Goal: Task Accomplishment & Management: Complete application form

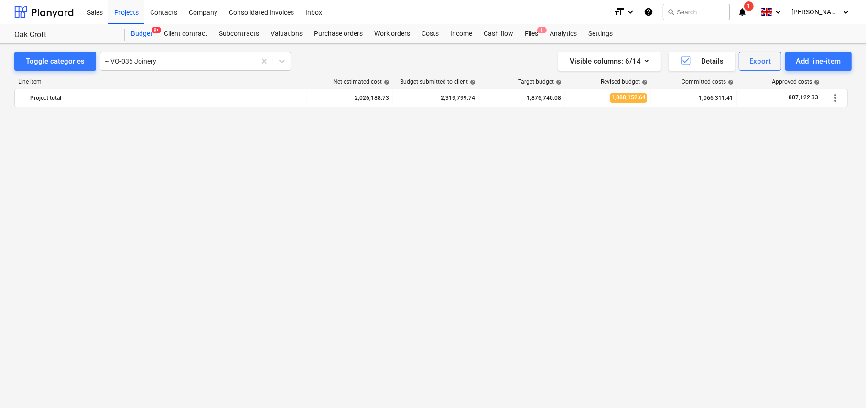
scroll to position [877, 0]
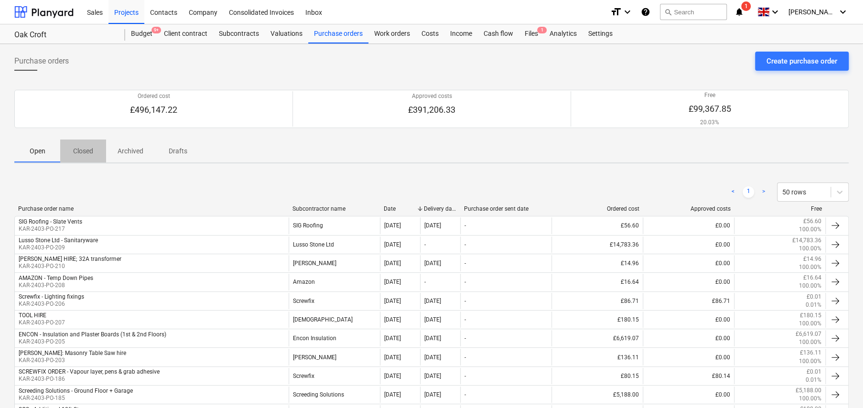
click at [86, 149] on p "Closed" at bounding box center [83, 151] width 23 height 10
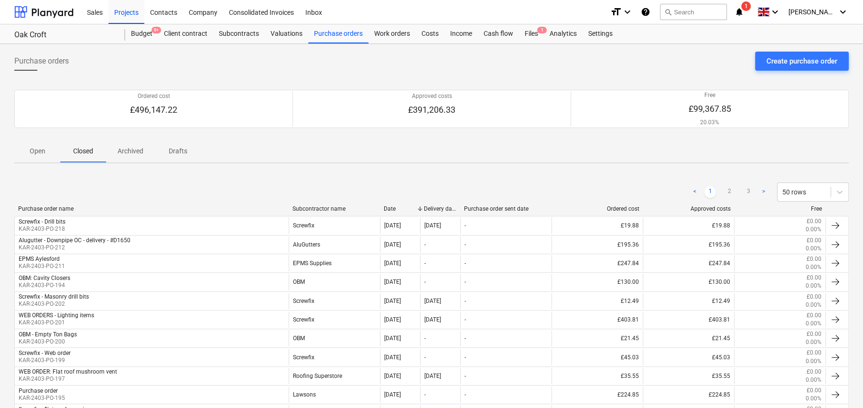
click at [66, 208] on div "Purchase order name" at bounding box center [151, 209] width 267 height 7
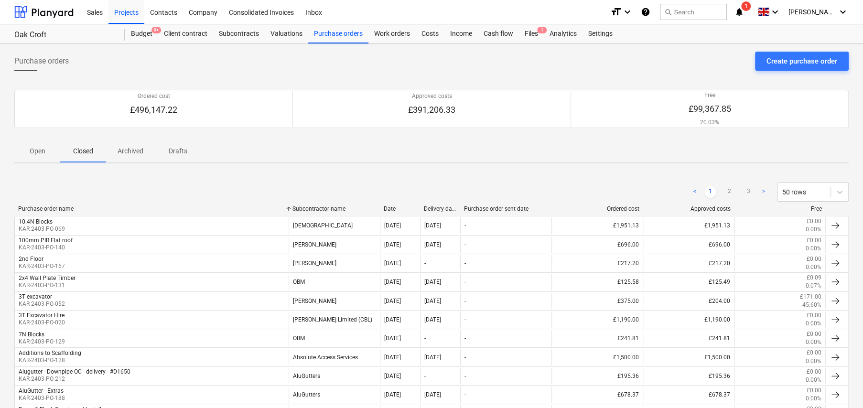
click at [66, 208] on div "Purchase order name" at bounding box center [151, 209] width 267 height 7
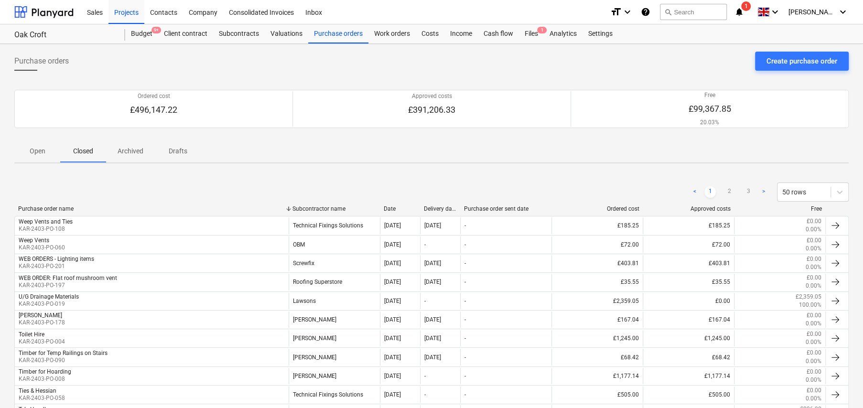
click at [396, 207] on div "Date" at bounding box center [400, 209] width 32 height 7
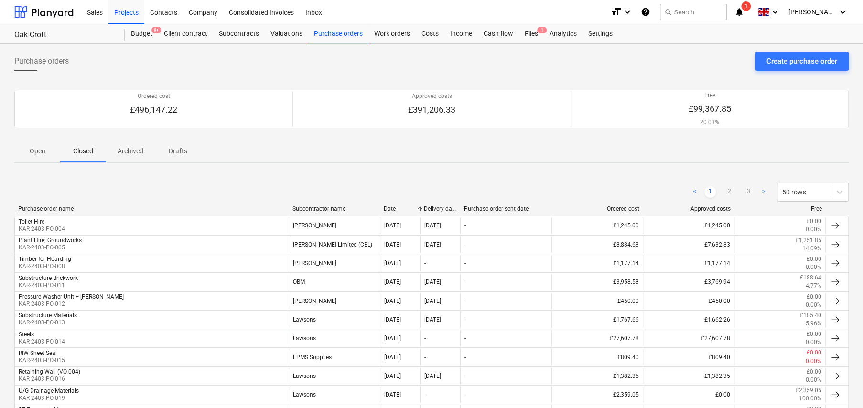
click at [396, 207] on div "Date" at bounding box center [400, 209] width 32 height 7
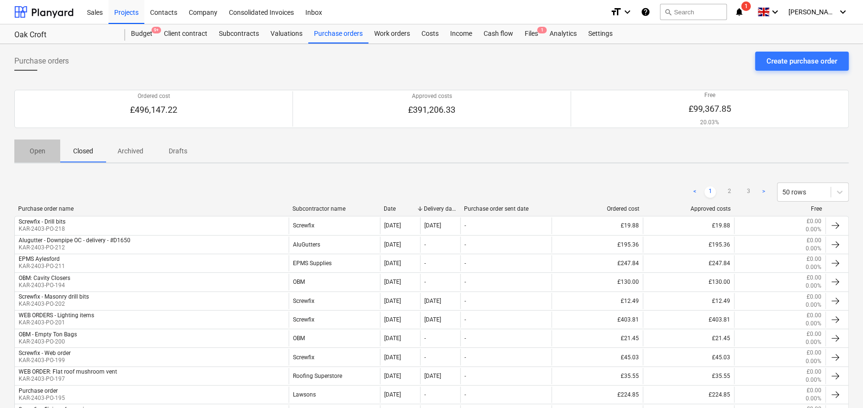
click at [39, 151] on p "Open" at bounding box center [37, 151] width 23 height 10
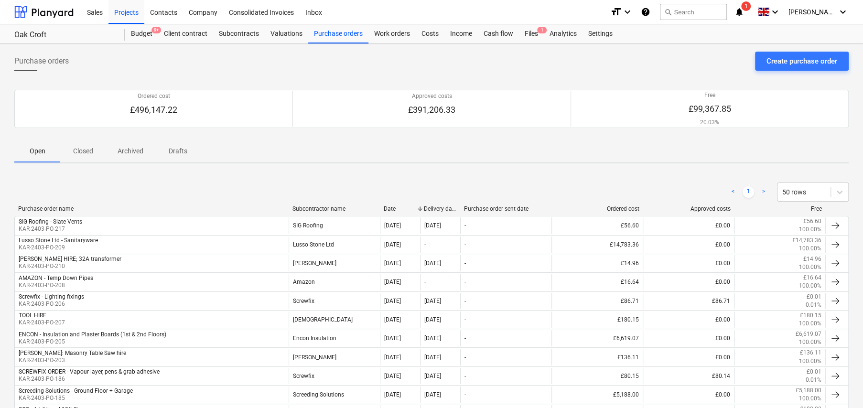
click at [84, 152] on p "Closed" at bounding box center [83, 151] width 23 height 10
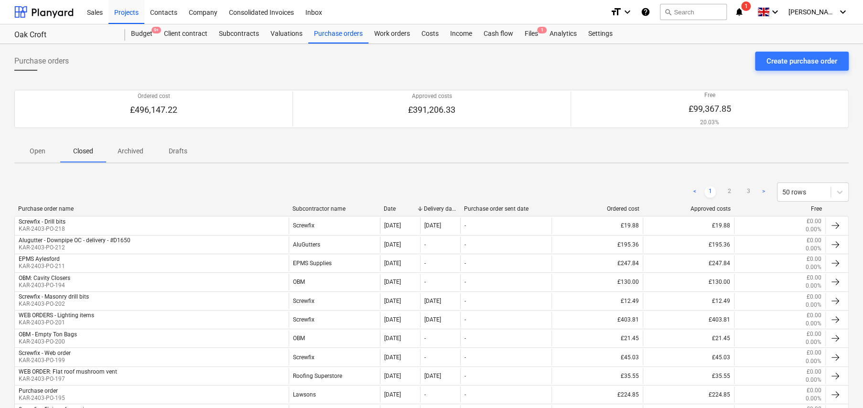
click at [34, 158] on span "Open" at bounding box center [37, 151] width 46 height 16
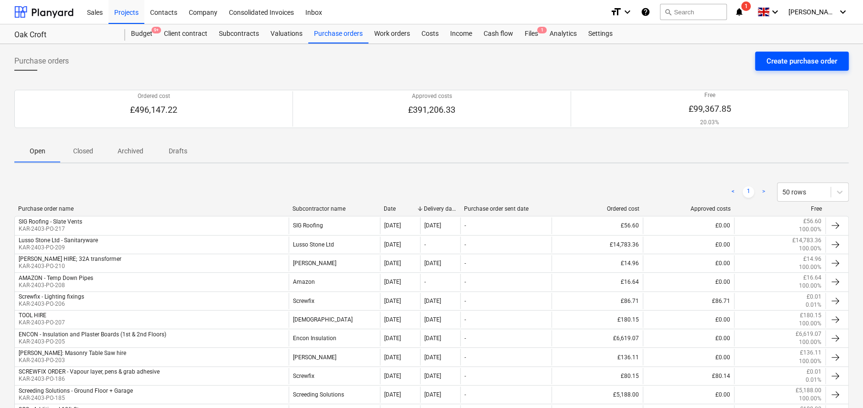
click at [790, 62] on div "Create purchase order" at bounding box center [802, 61] width 71 height 12
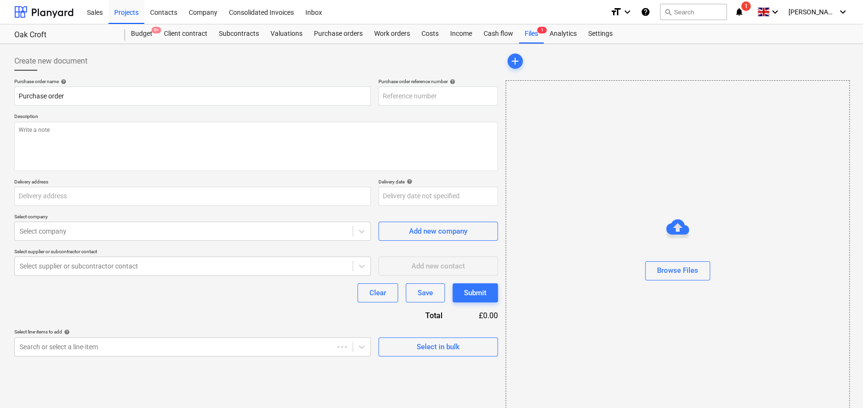
type textarea "x"
type input "Oak Croft, West Heath Lane, Sevenoaks TN13 1TA"
type textarea "x"
type input "KAR-2403-PO-219"
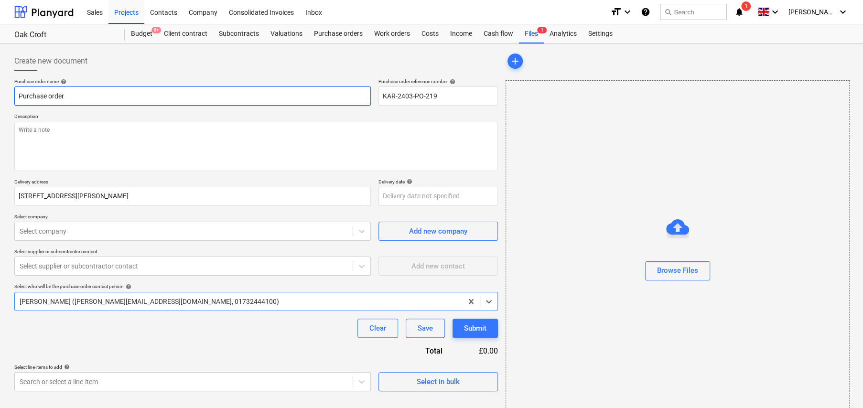
click at [78, 93] on input "Purchase order" at bounding box center [192, 96] width 357 height 19
type textarea "x"
type input "T"
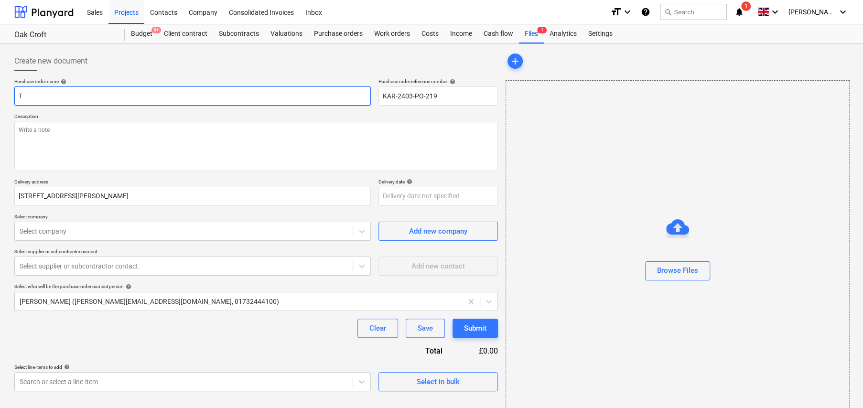
type textarea "x"
type input "TR"
type textarea "x"
type input "TRA"
type textarea "x"
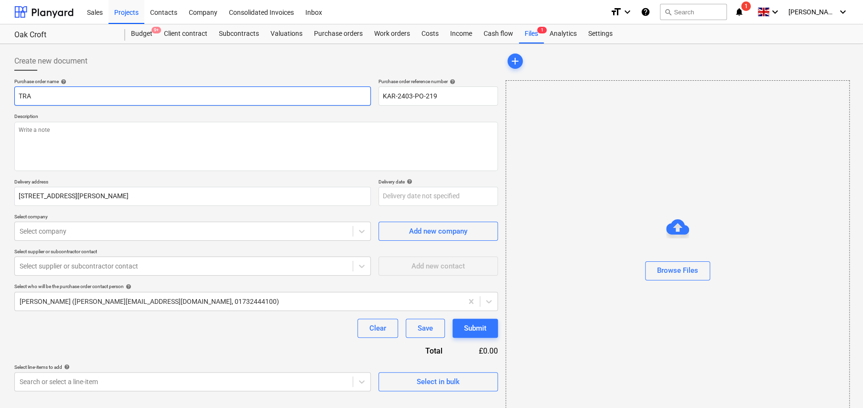
type input "TRAV"
type textarea "x"
type input "TRAVI"
type textarea "x"
type input "TRAVIS"
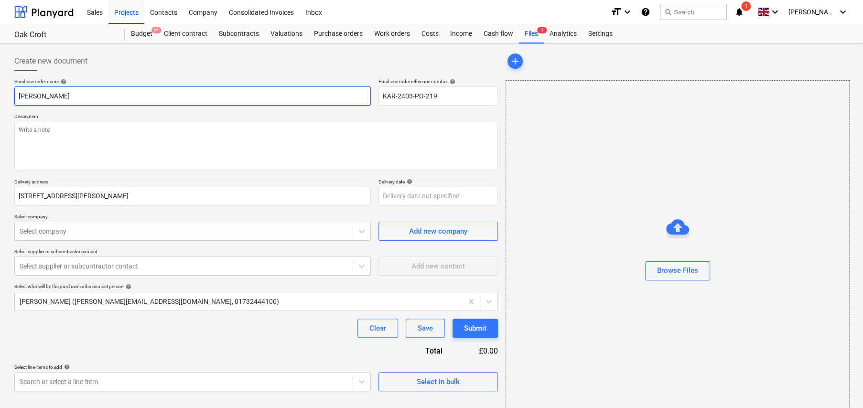
type textarea "x"
type input "TRAVIS;"
type textarea "x"
type input "TRAVIS;"
type textarea "x"
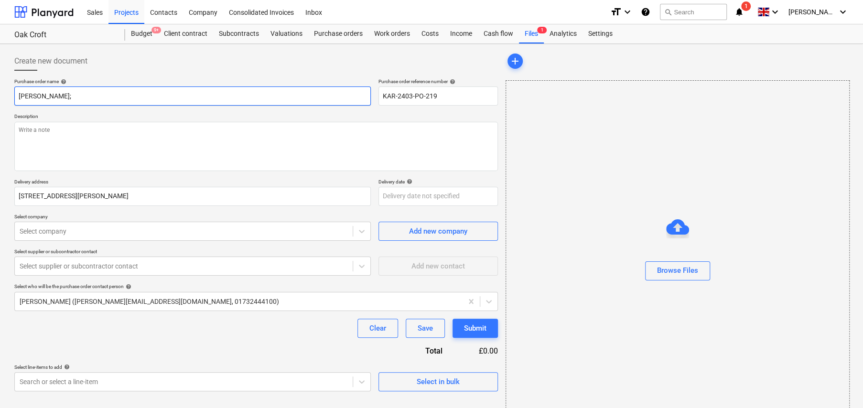
type input "TRAVIS; C"
type textarea "x"
type input "TRAVIS; Co"
type textarea "x"
type input "TRAVIS; Cor"
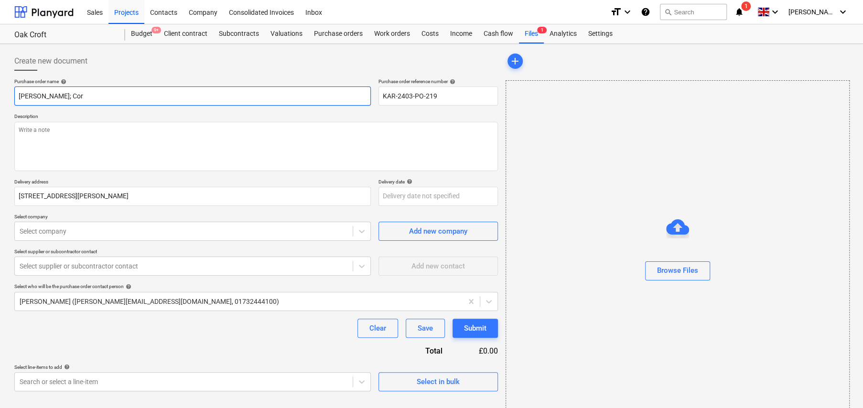
type textarea "x"
type input "TRAVIS; Core"
type textarea "x"
type input "TRAVIS; Core"
type textarea "x"
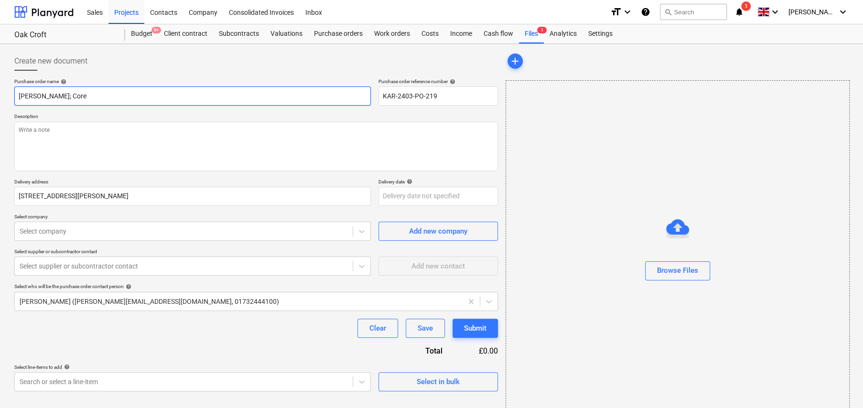
type input "TRAVIS; Core D"
type textarea "x"
type input "TRAVIS; Core Dr"
type textarea "x"
type input "TRAVIS; Core Dri"
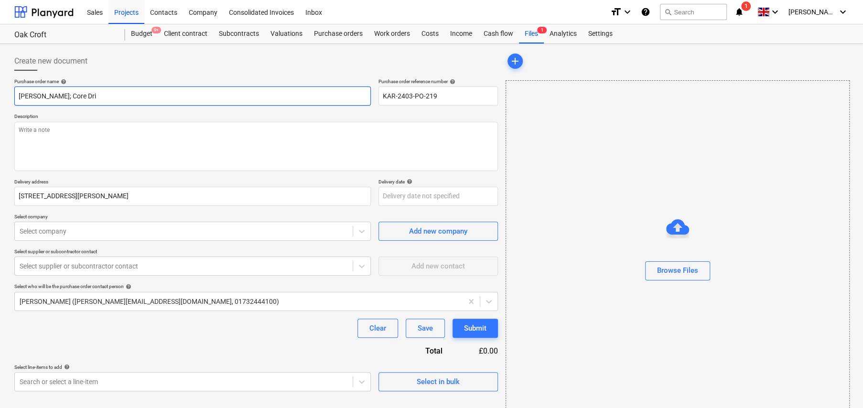
type textarea "x"
type input "TRAVIS; Core Dril"
type textarea "x"
type input "TRAVIS; Core Drill"
type textarea "x"
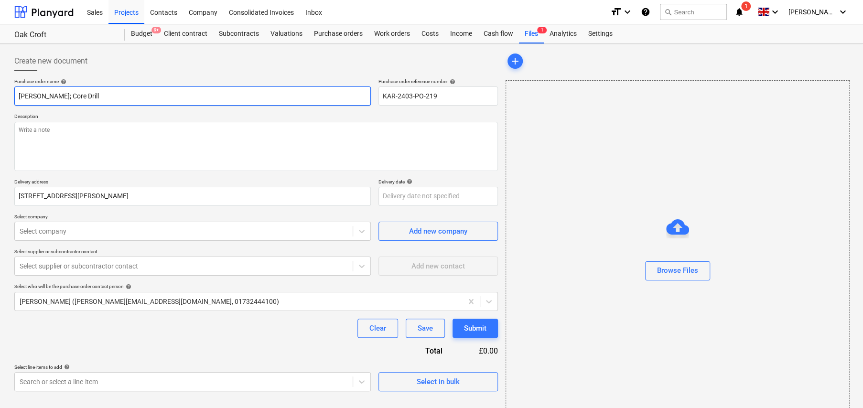
type input "TRAVIS; Core Drill"
type textarea "x"
type input "TRAVIS; Core Drill +"
type textarea "x"
type input "TRAVIS; Core Drill +"
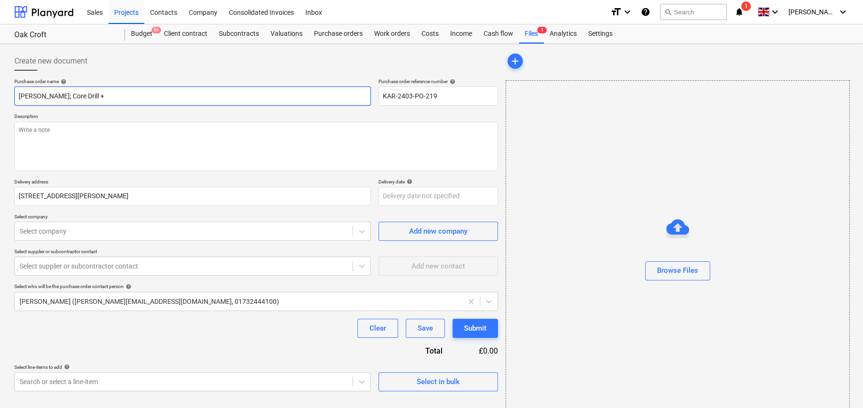
type textarea "x"
type input "TRAVIS; Core Drill + P"
type textarea "x"
type input "TRAVIS; Core Drill + Pl"
type textarea "x"
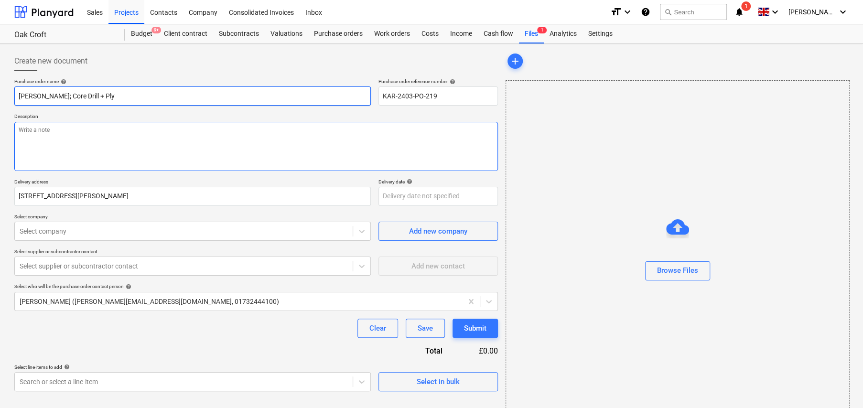
type input "TRAVIS; Core Drill + Ply"
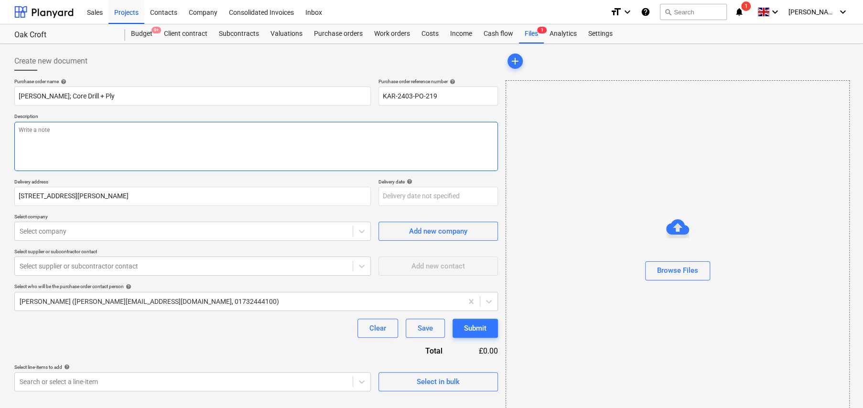
click at [105, 136] on textarea at bounding box center [256, 146] width 484 height 49
type textarea "x"
type textarea "F"
type textarea "x"
type textarea "Fo"
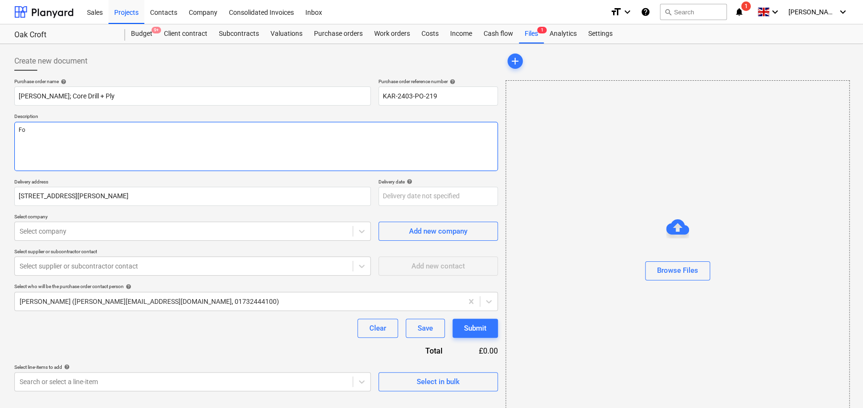
type textarea "x"
type textarea "For"
type textarea "x"
type textarea "For"
type textarea "x"
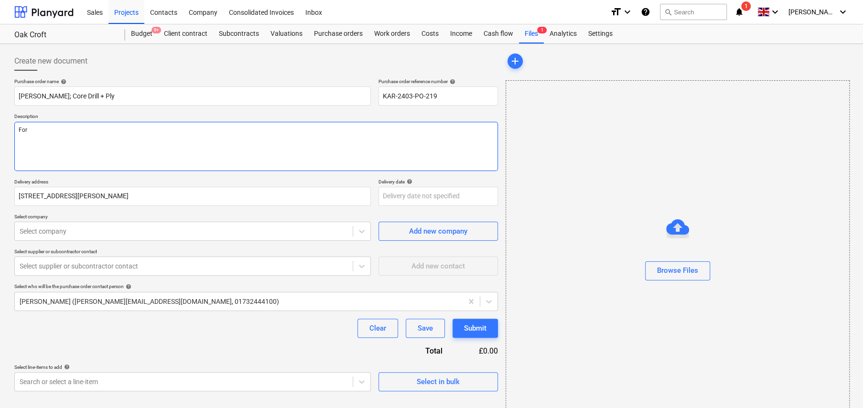
type textarea "For c"
type textarea "x"
type textarea "For co"
type textarea "x"
type textarea "For col"
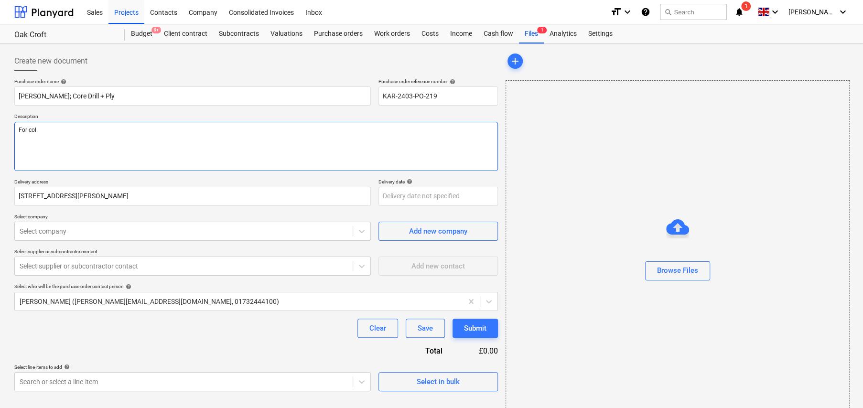
type textarea "x"
type textarea "For coll"
type textarea "x"
type textarea "For colle"
type textarea "x"
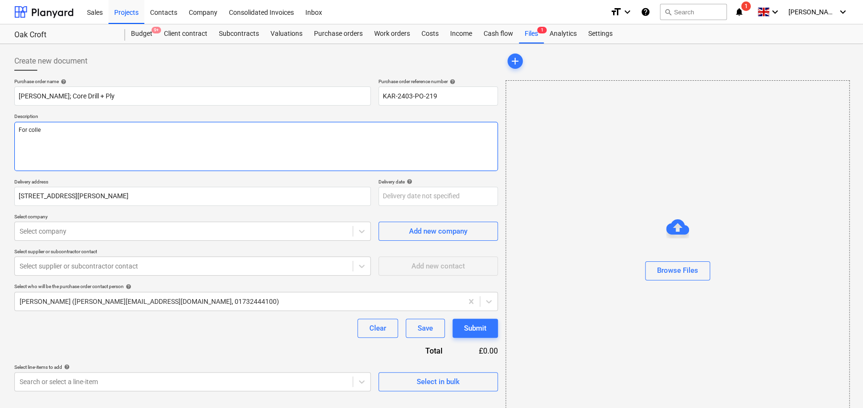
type textarea "For collec"
type textarea "x"
type textarea "For collect"
type textarea "x"
type textarea "For collecti"
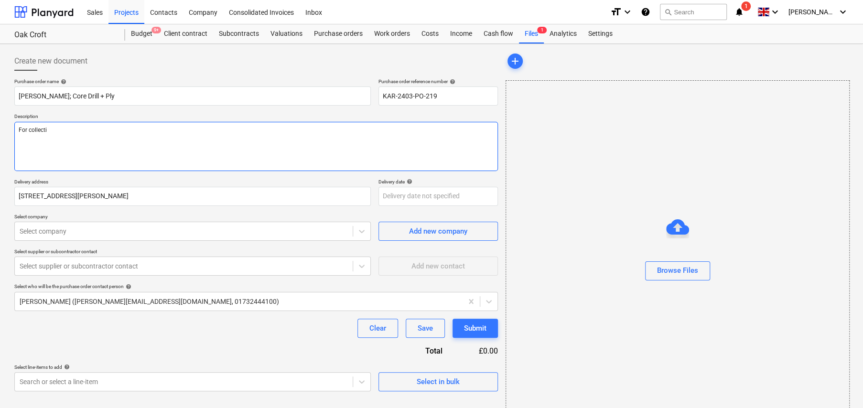
type textarea "x"
type textarea "For collectio"
type textarea "x"
type textarea "For collection"
type textarea "x"
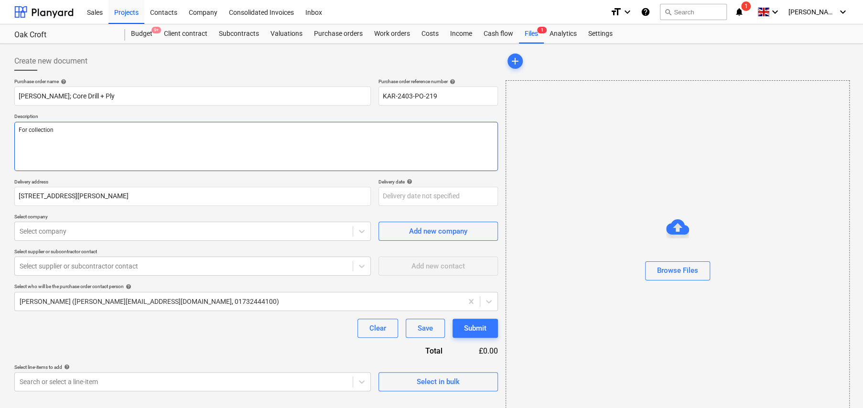
type textarea "For collection"
type textarea "x"
type textarea "For collection f"
type textarea "x"
type textarea "For collection fr"
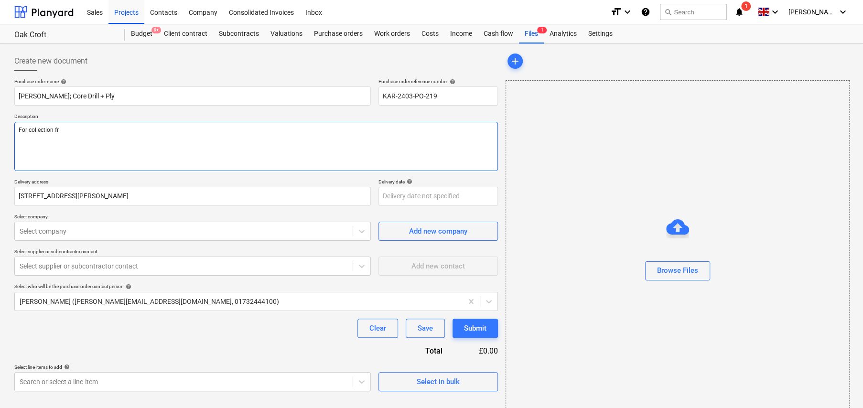
type textarea "x"
type textarea "For collection fro"
type textarea "x"
type textarea "For collection from"
type textarea "x"
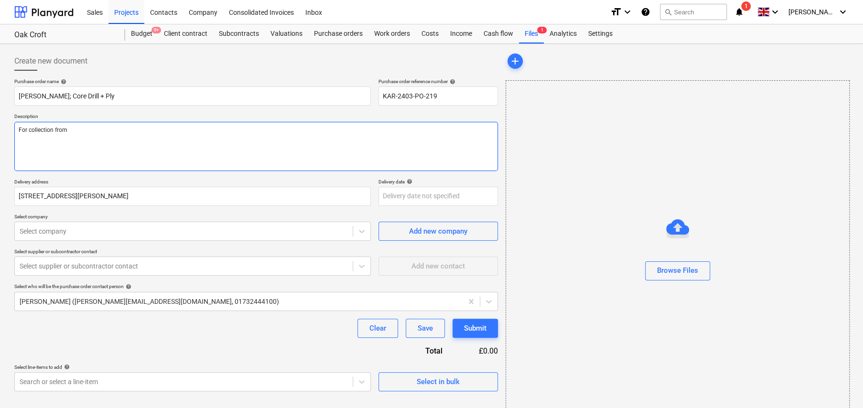
type textarea "For collection from"
type textarea "x"
type textarea "For collection from S"
type textarea "x"
type textarea "For collection from Se"
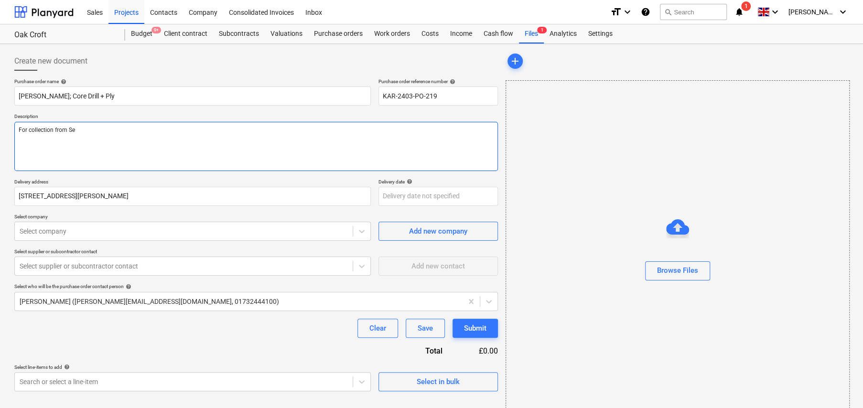
type textarea "x"
type textarea "For collection from Sev"
type textarea "x"
type textarea "For collection from Seve"
type textarea "x"
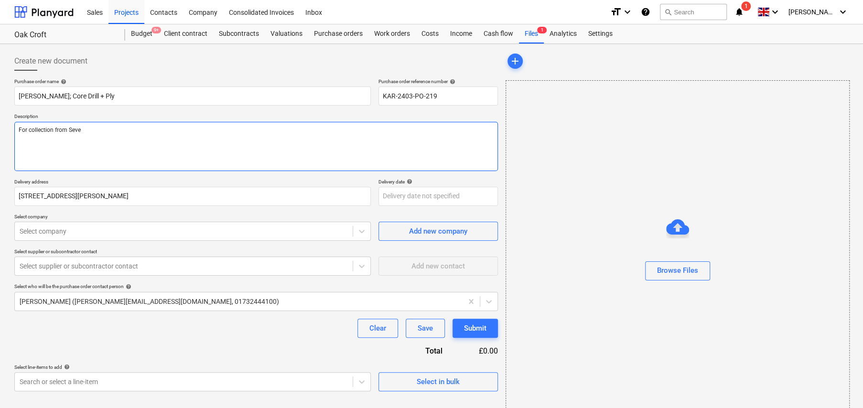
type textarea "For collection from Seven"
type textarea "x"
type textarea "For collection from Seveno"
type textarea "x"
type textarea "For collection from Sevenoa"
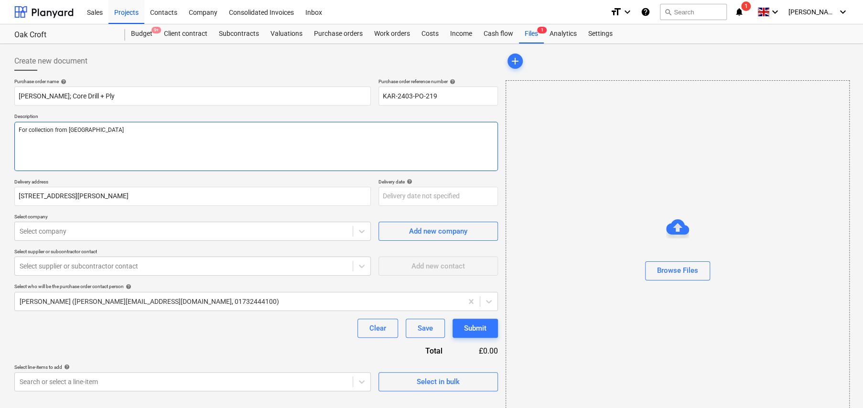
type textarea "x"
type textarea "For collection from Sevenoak"
type textarea "x"
type textarea "For collection from Sevenoaks"
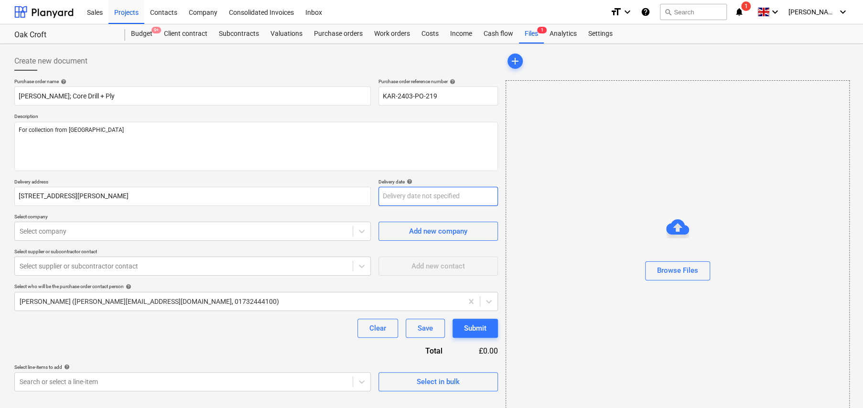
click at [447, 197] on body "Sales Projects Contacts Company Consolidated Invoices Inbox format_size keyboar…" at bounding box center [431, 204] width 863 height 408
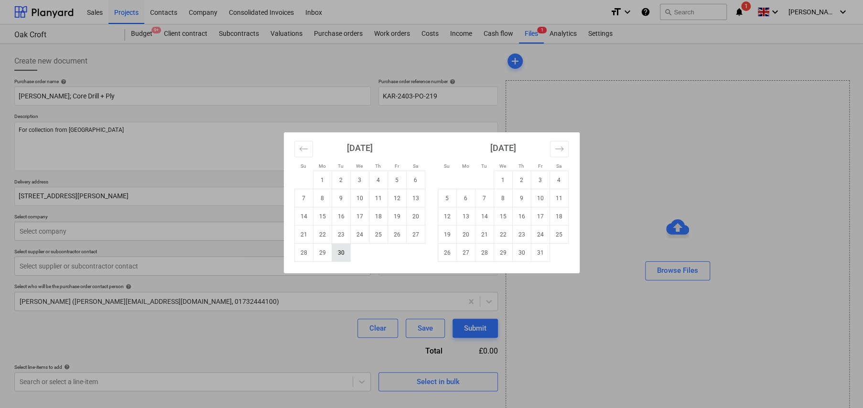
click at [344, 249] on td "30" at bounding box center [341, 253] width 19 height 18
type textarea "x"
type input "30 Sep 2025"
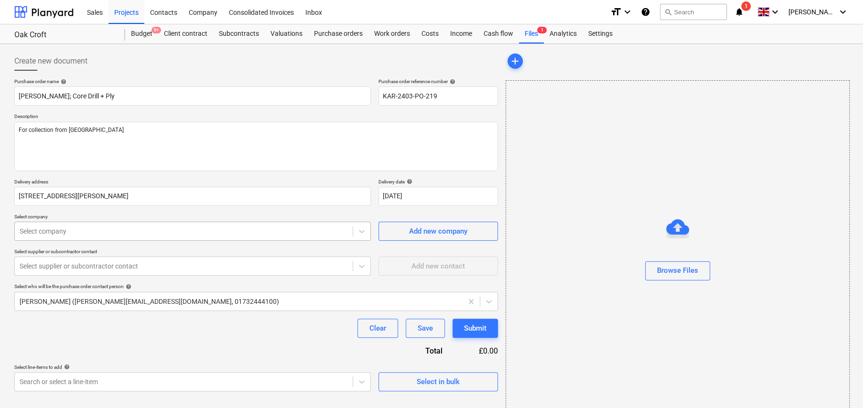
click at [167, 233] on div at bounding box center [184, 232] width 328 height 10
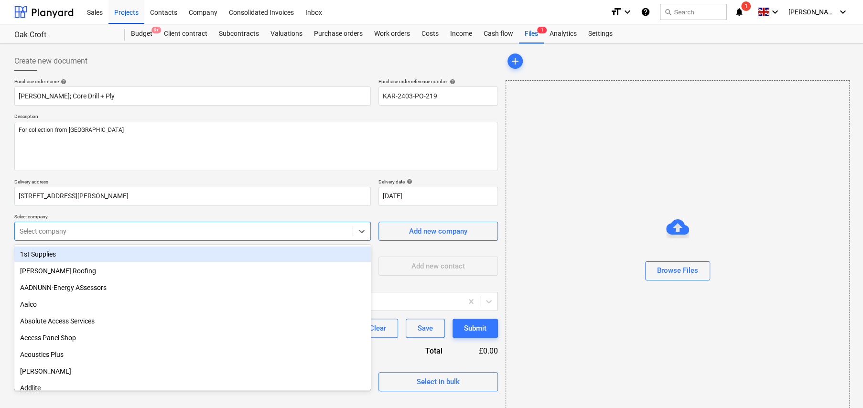
click at [186, 228] on div at bounding box center [184, 232] width 328 height 10
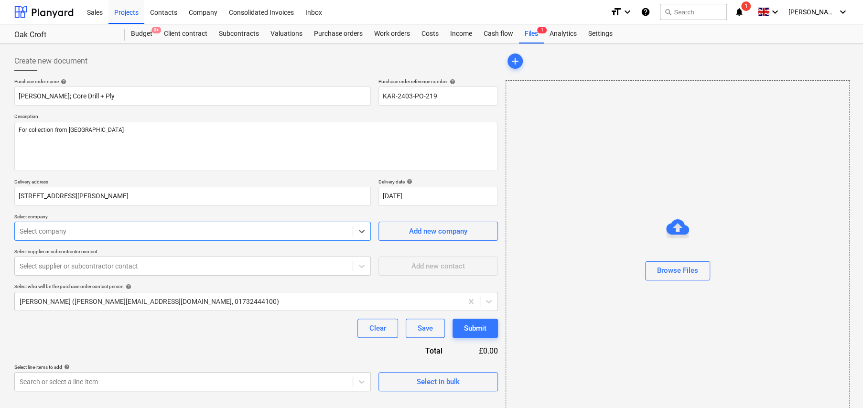
click at [186, 228] on div at bounding box center [184, 232] width 328 height 10
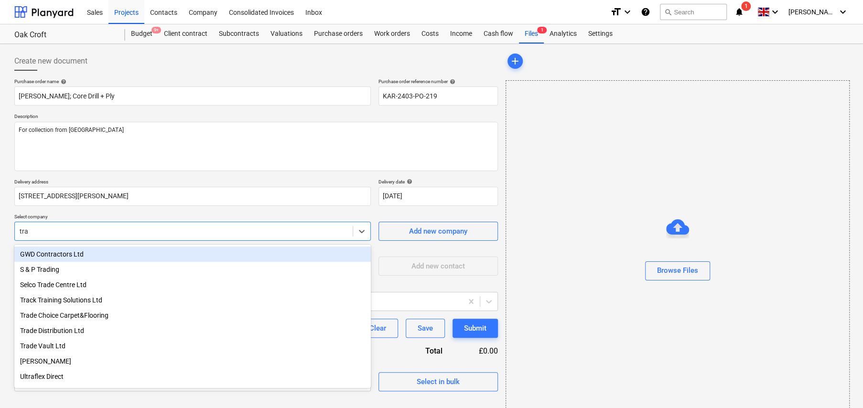
type input "trav"
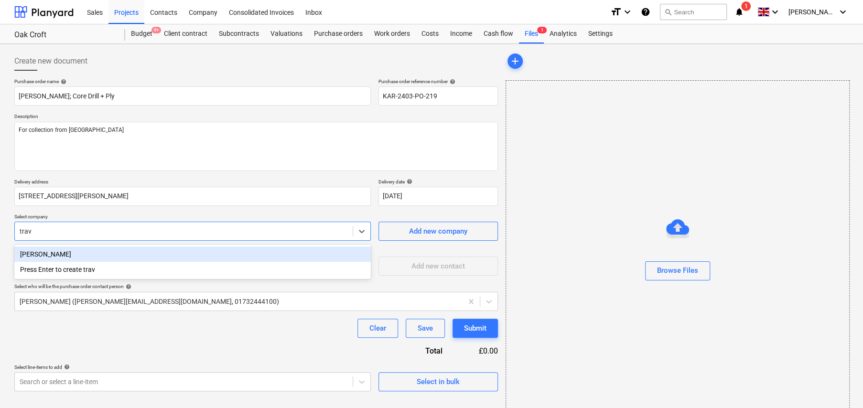
type textarea "x"
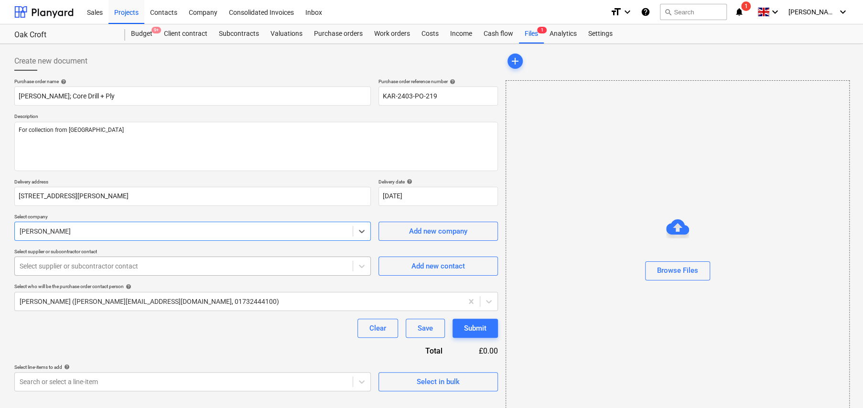
click at [181, 267] on div at bounding box center [184, 266] width 328 height 10
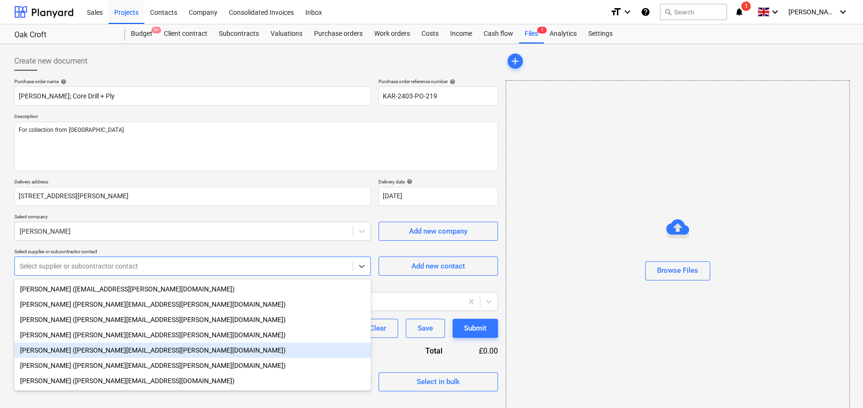
click at [95, 349] on div "Grant Mavor (grant.mavor@travisperkins.co.uk)" at bounding box center [192, 350] width 357 height 15
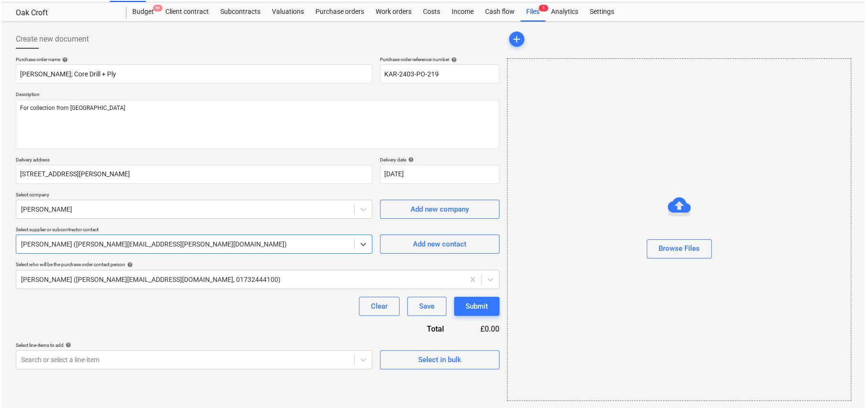
scroll to position [22, 0]
click at [450, 362] on div "Select in bulk" at bounding box center [438, 359] width 43 height 12
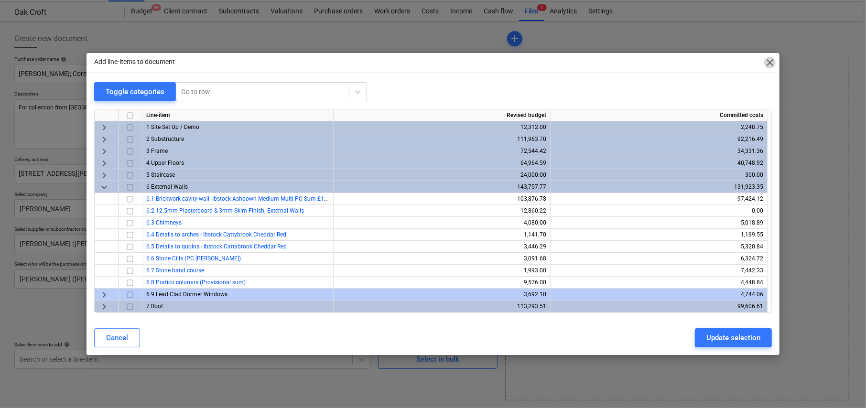
click at [773, 62] on span "close" at bounding box center [769, 62] width 11 height 11
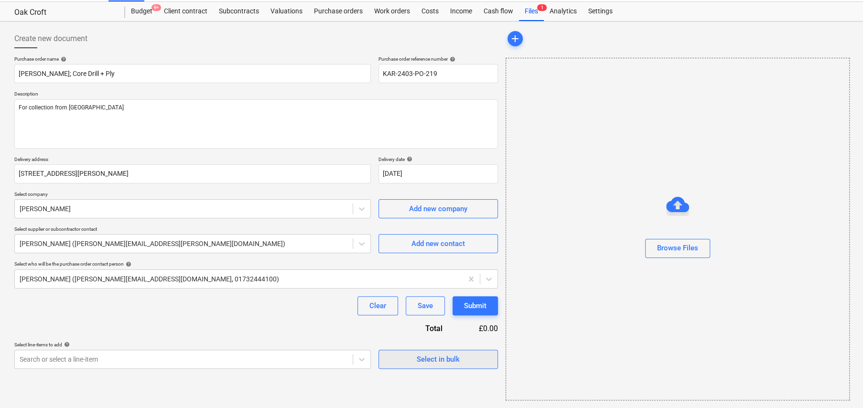
click at [432, 356] on div "Select in bulk" at bounding box center [438, 359] width 43 height 12
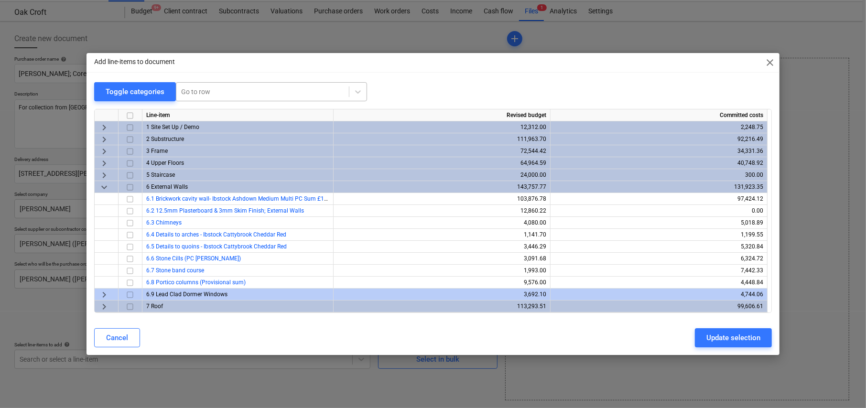
click at [215, 89] on div at bounding box center [262, 92] width 163 height 10
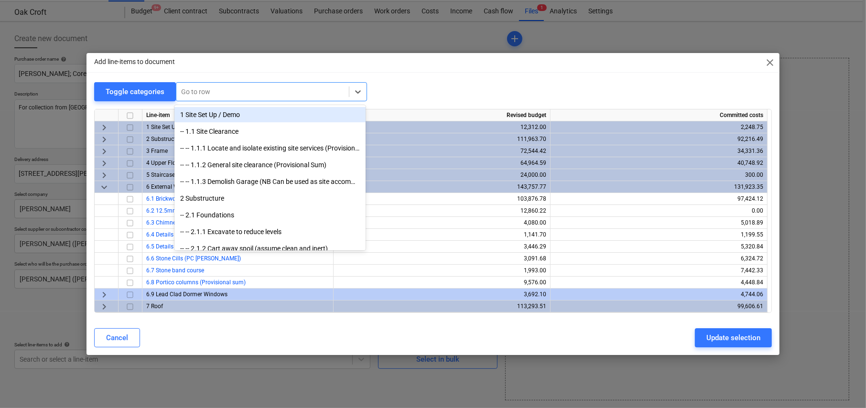
type textarea "x"
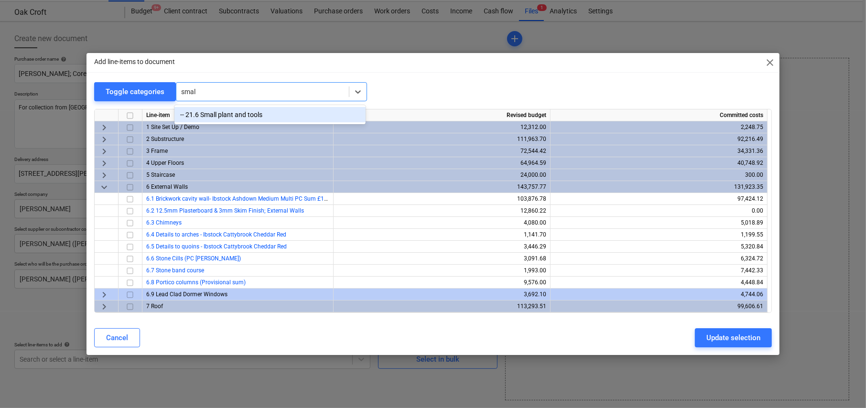
type input "small"
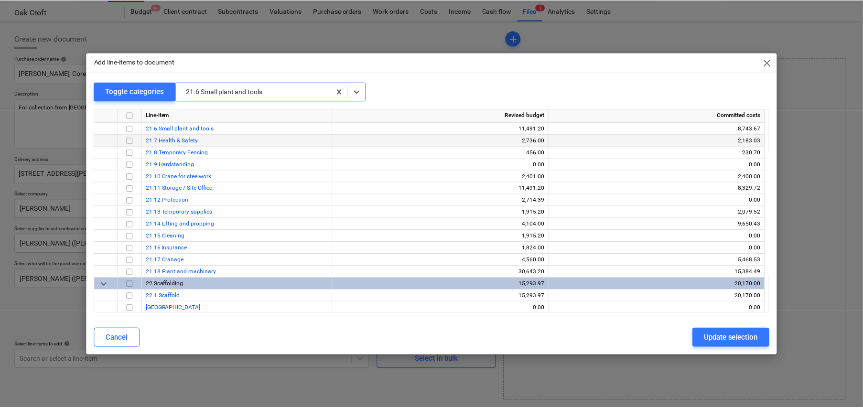
scroll to position [2759, 0]
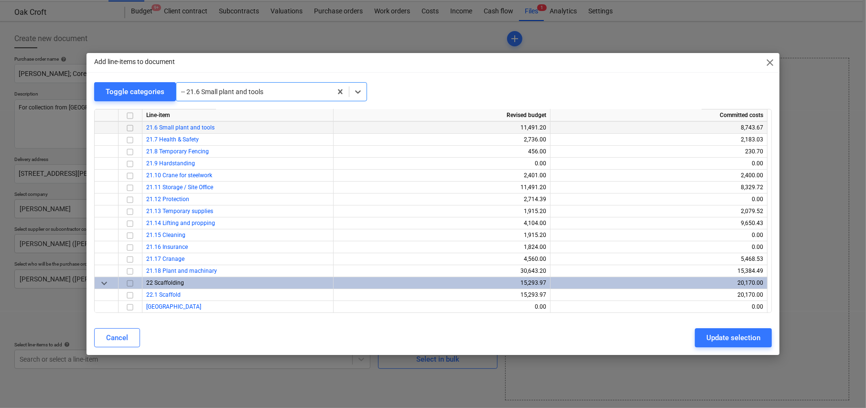
click at [130, 125] on input "checkbox" at bounding box center [129, 127] width 11 height 11
click at [729, 340] on div "Update selection" at bounding box center [733, 338] width 54 height 12
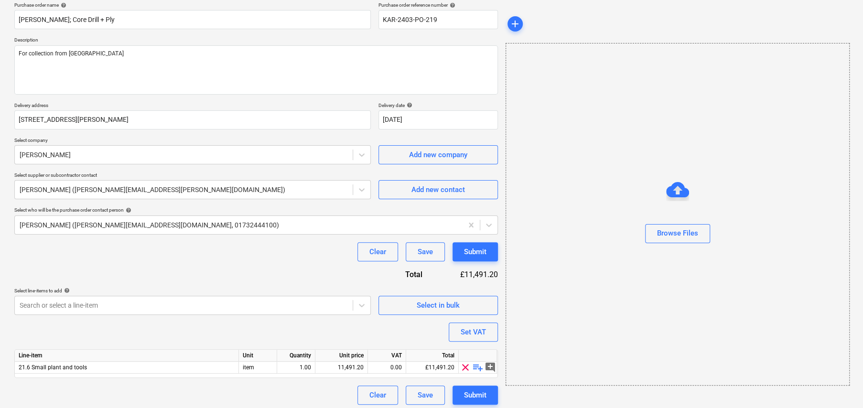
scroll to position [80, 0]
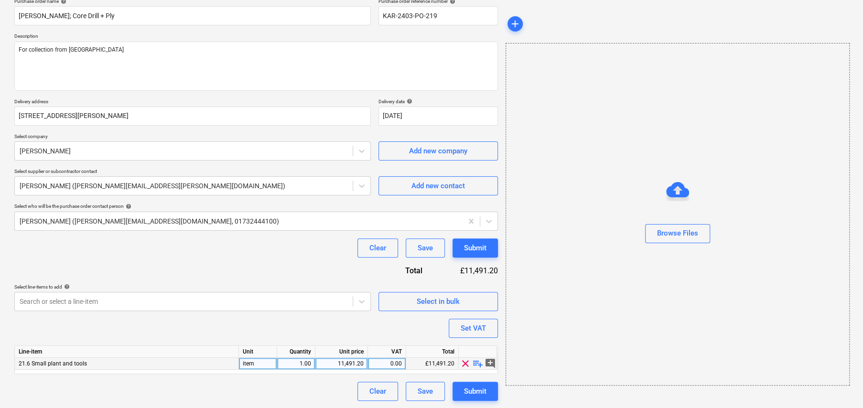
click at [479, 362] on span "playlist_add" at bounding box center [477, 363] width 11 height 11
type textarea "x"
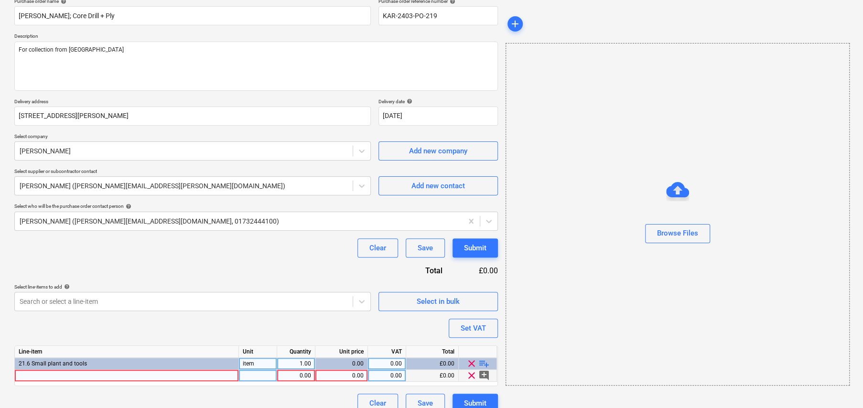
click at [122, 373] on div at bounding box center [127, 376] width 224 height 12
type input "Day"
type textarea "x"
type input "2Days"
type textarea "x"
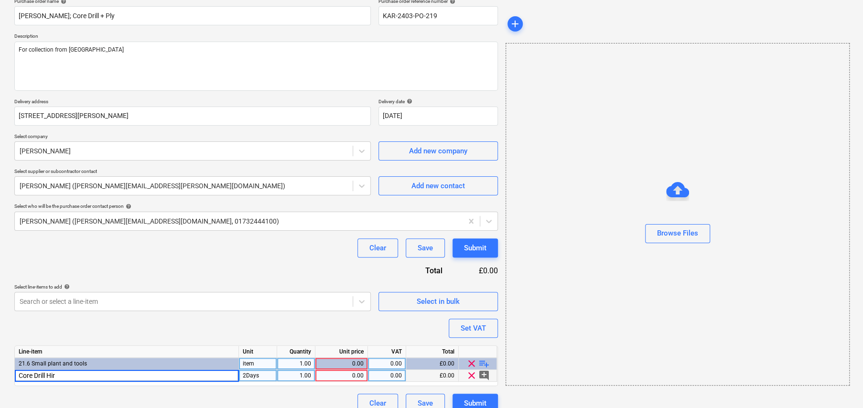
type input "Core Drill Hire"
type textarea "x"
type input "6"
type input "36"
type textarea "x"
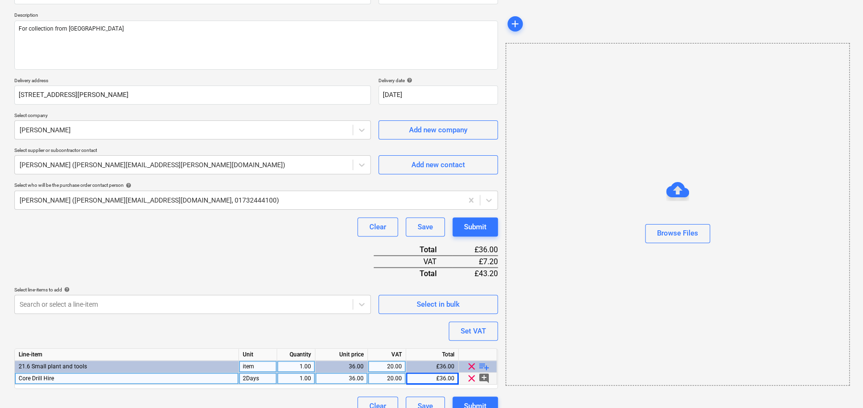
scroll to position [116, 0]
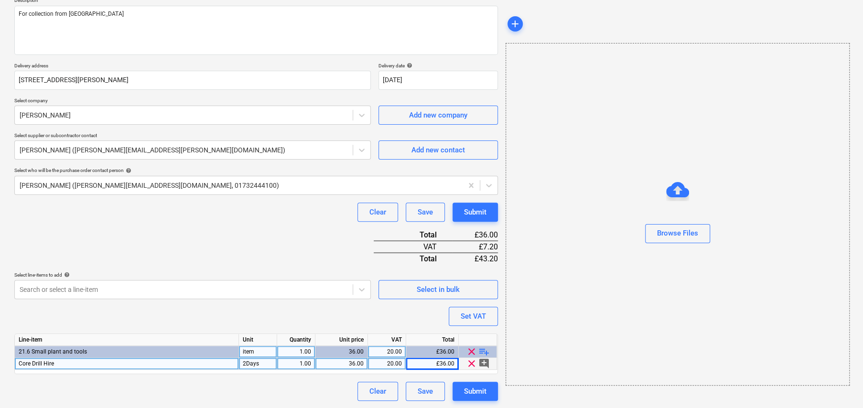
click at [244, 361] on div "2Days" at bounding box center [258, 364] width 38 height 12
type input "Days"
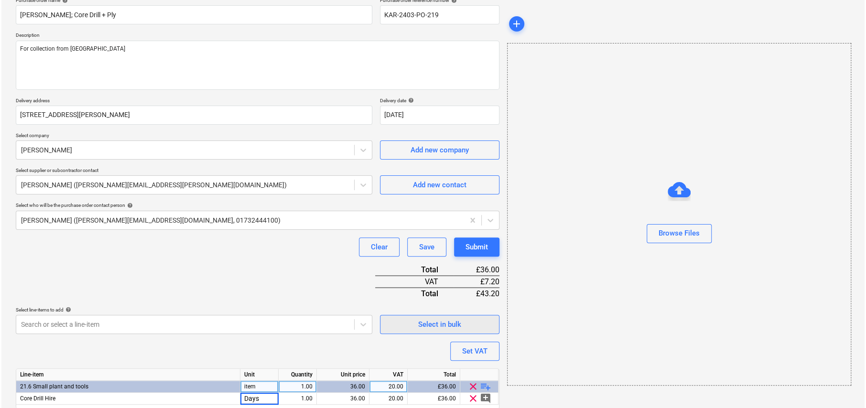
scroll to position [96, 0]
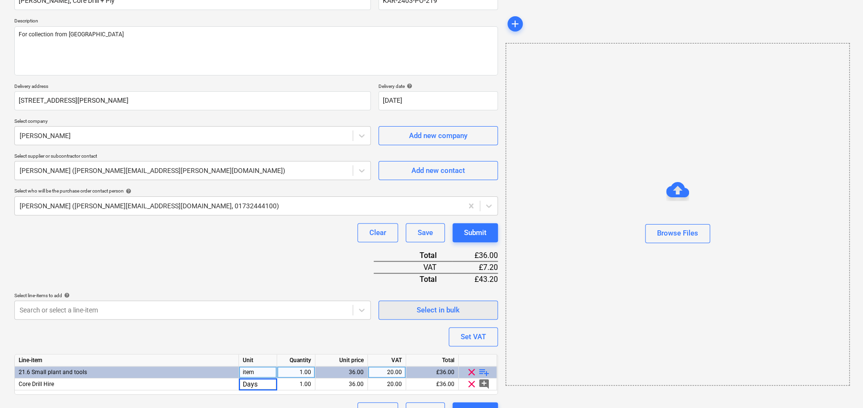
click at [434, 312] on div "Select in bulk" at bounding box center [438, 310] width 43 height 12
type textarea "x"
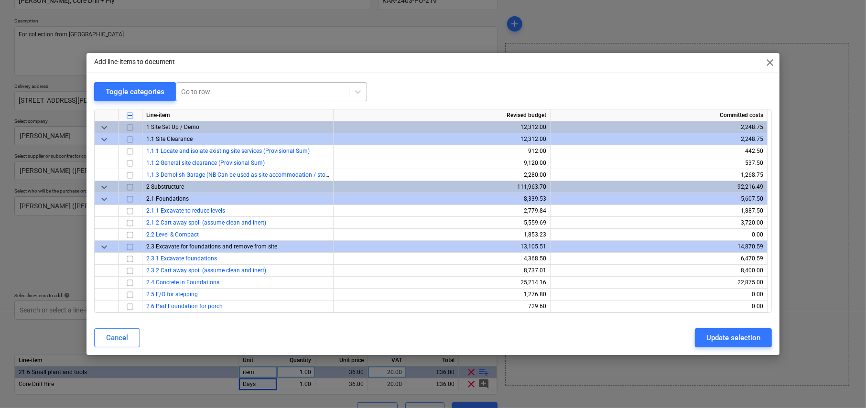
click at [217, 88] on div at bounding box center [262, 92] width 163 height 10
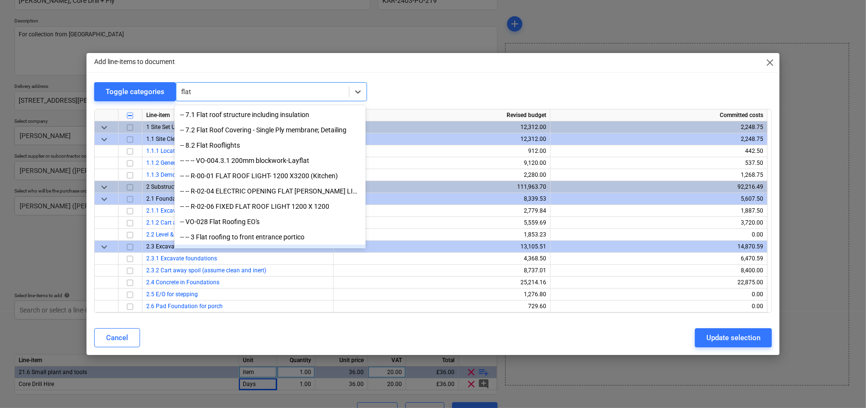
scroll to position [18, 0]
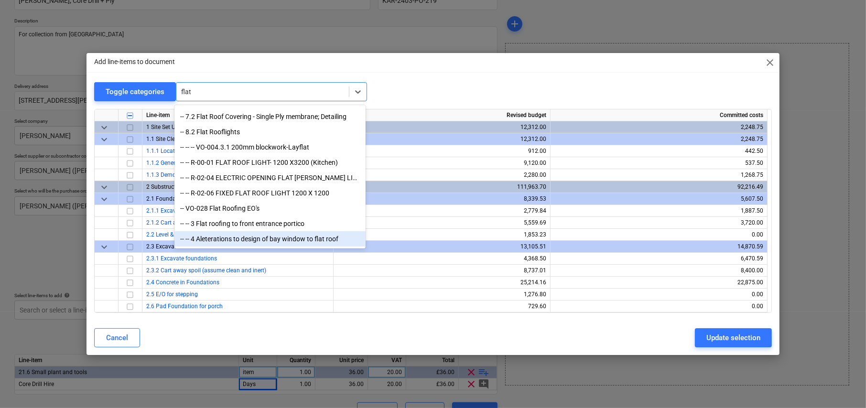
type input "flat"
click at [490, 75] on div "Add line-items to document close Toggle categories option -- -- 4 Aleterations …" at bounding box center [433, 204] width 693 height 303
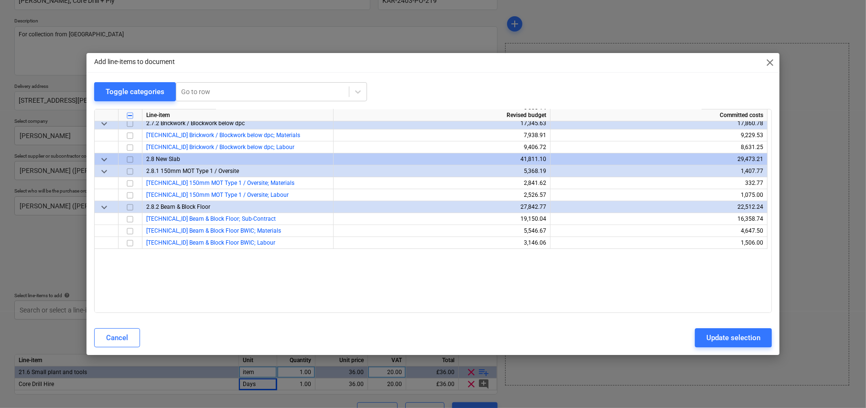
scroll to position [239, 0]
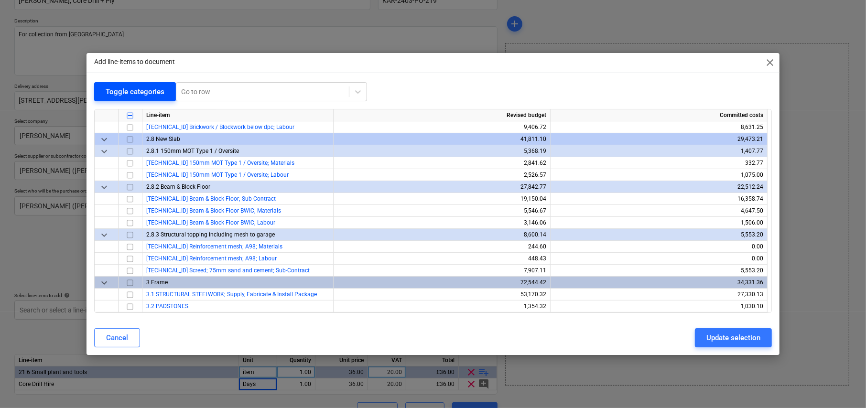
click at [131, 84] on button "Toggle categories" at bounding box center [135, 91] width 82 height 19
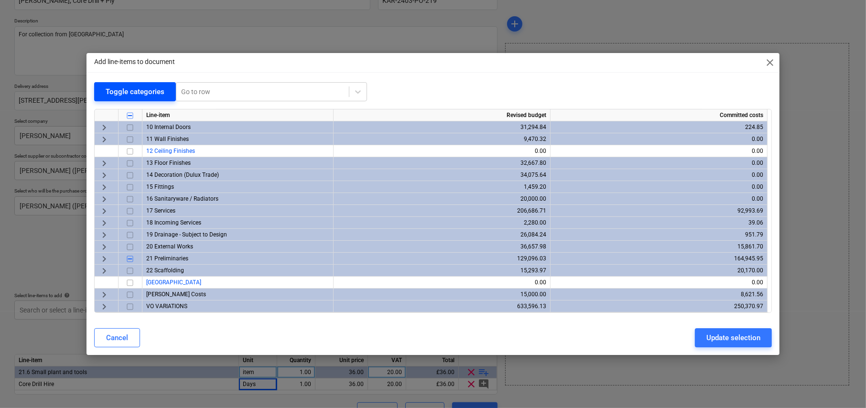
scroll to position [107, 0]
click at [103, 305] on span "keyboard_arrow_right" at bounding box center [103, 307] width 11 height 11
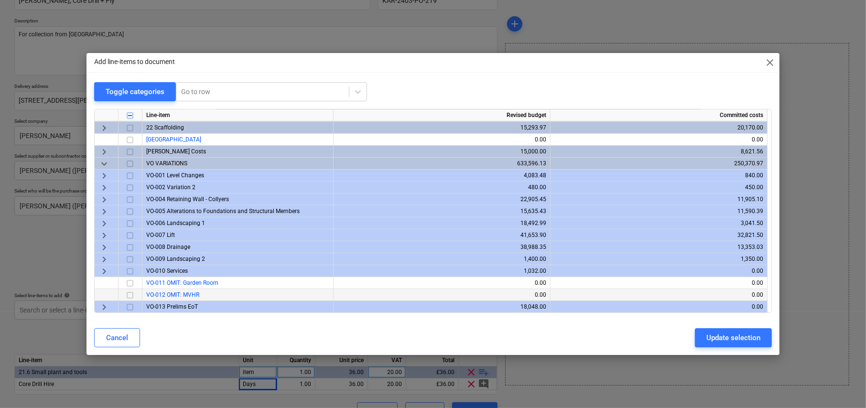
scroll to position [537, 0]
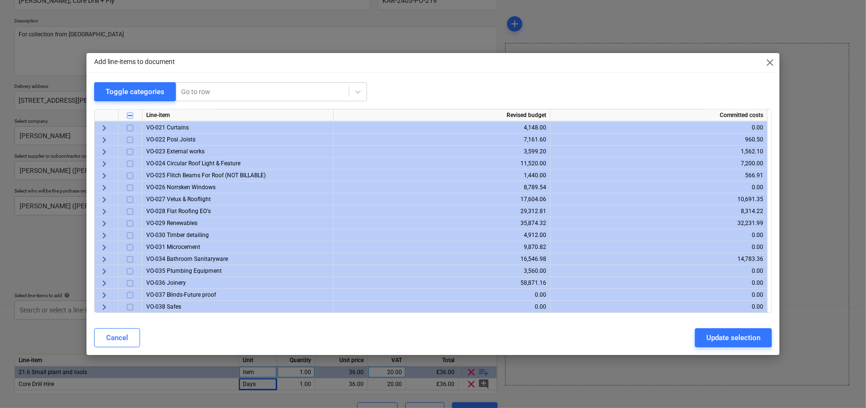
click at [102, 210] on span "keyboard_arrow_right" at bounding box center [103, 211] width 11 height 11
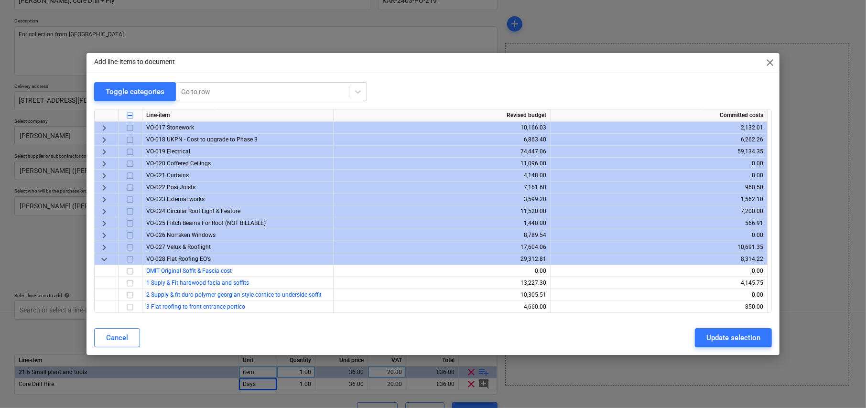
scroll to position [442, 0]
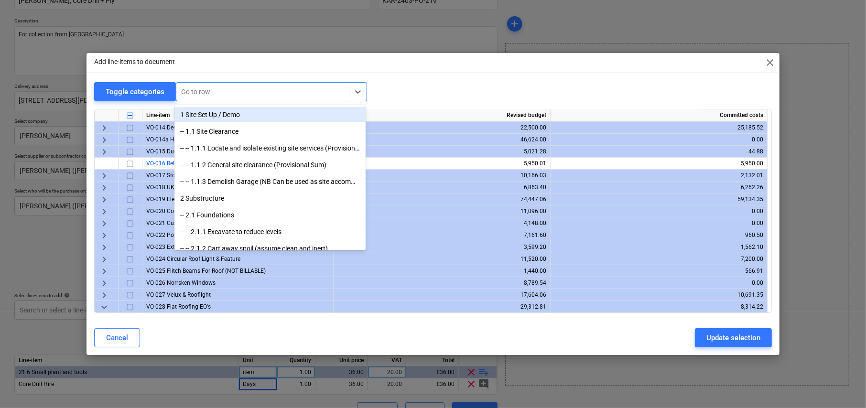
click at [227, 91] on div at bounding box center [262, 92] width 163 height 10
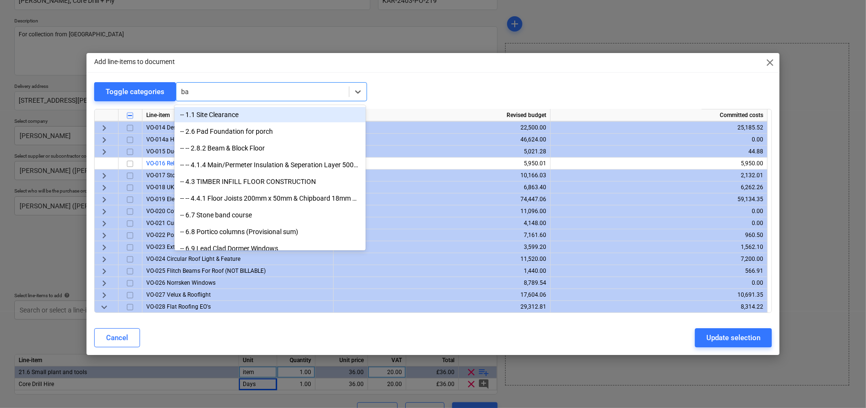
type input "bay"
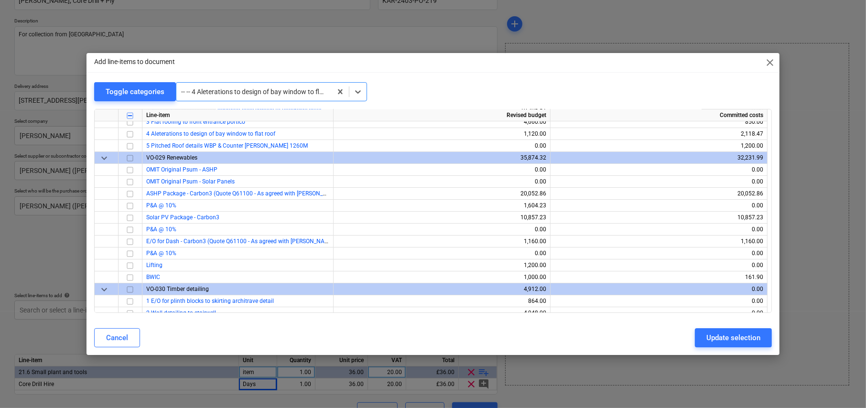
scroll to position [6344, 0]
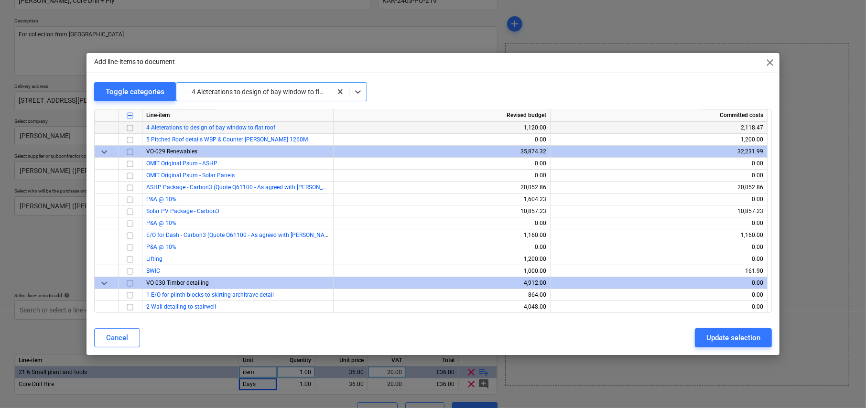
click at [128, 122] on input "checkbox" at bounding box center [129, 127] width 11 height 11
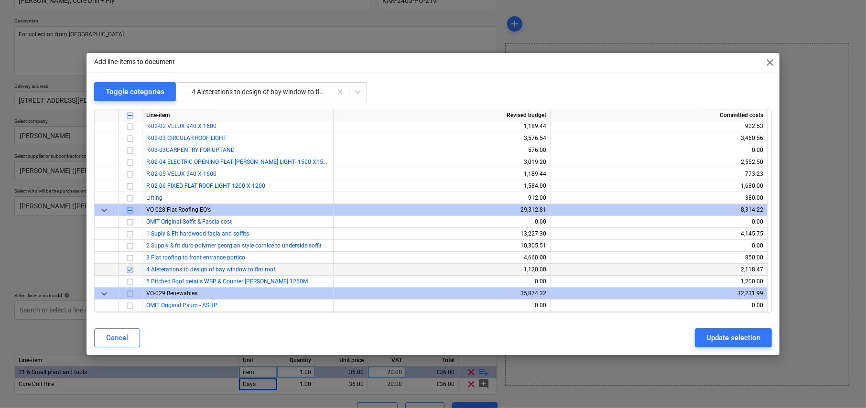
scroll to position [6200, 0]
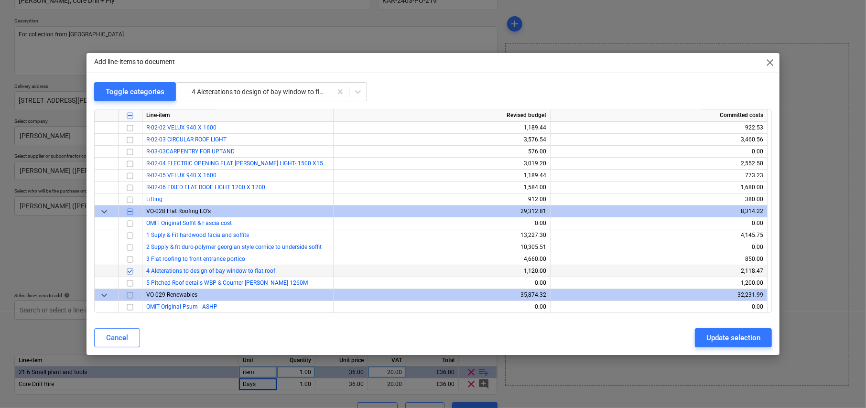
click at [130, 267] on input "checkbox" at bounding box center [129, 271] width 11 height 11
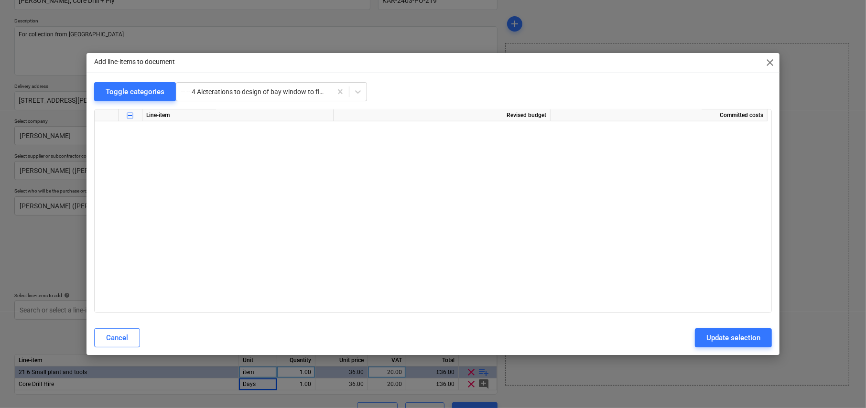
scroll to position [3763, 0]
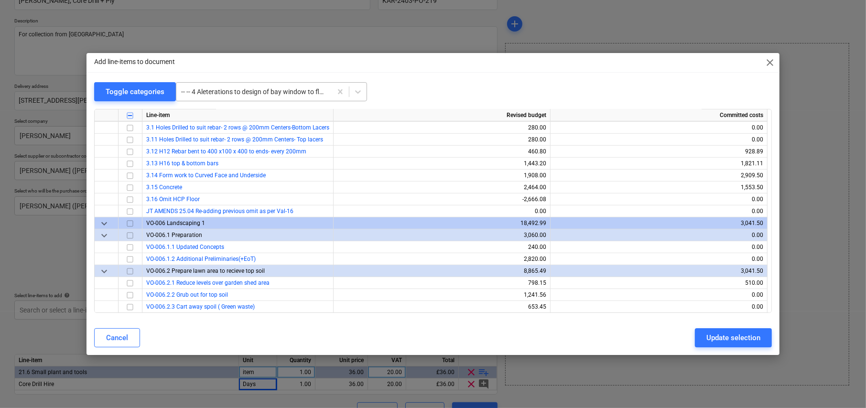
click at [237, 92] on div at bounding box center [254, 92] width 146 height 10
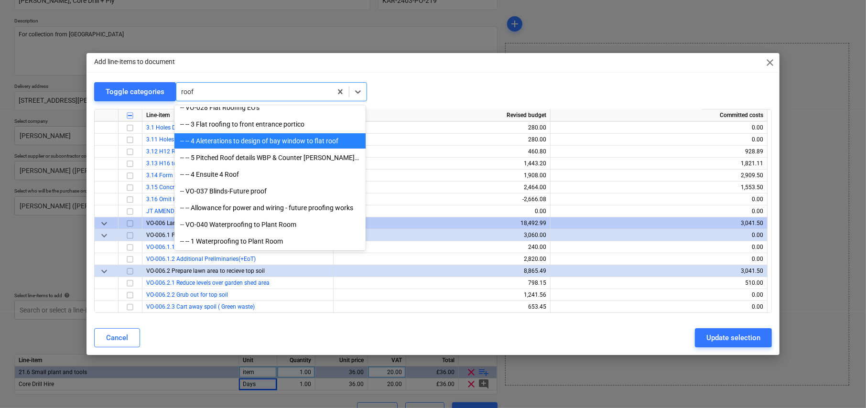
scroll to position [292, 0]
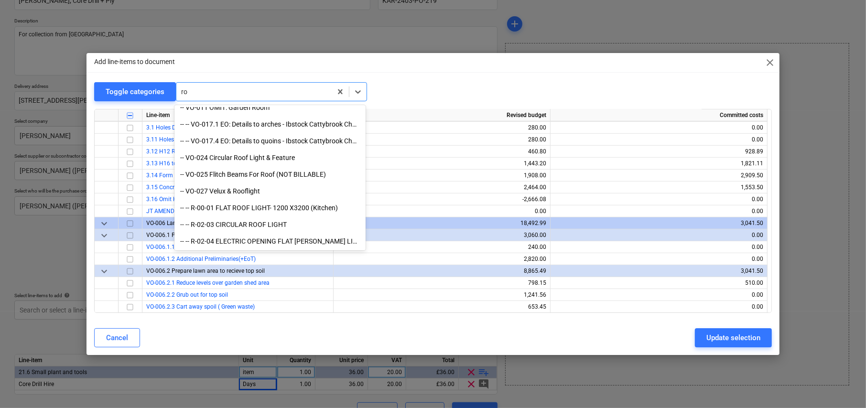
type input "r"
type input "4"
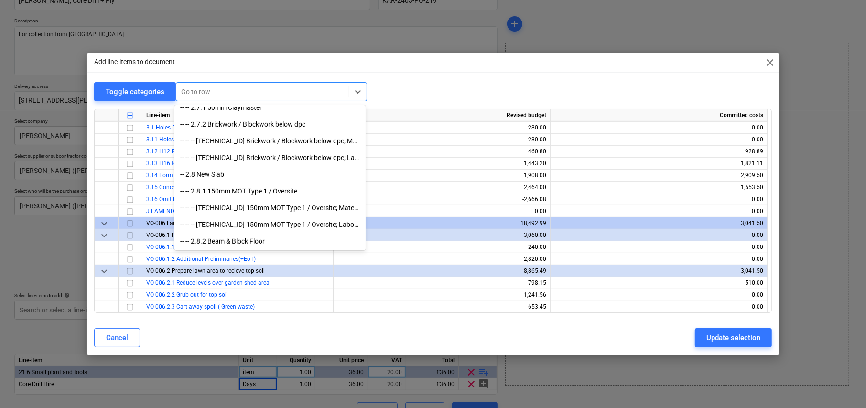
type input "r"
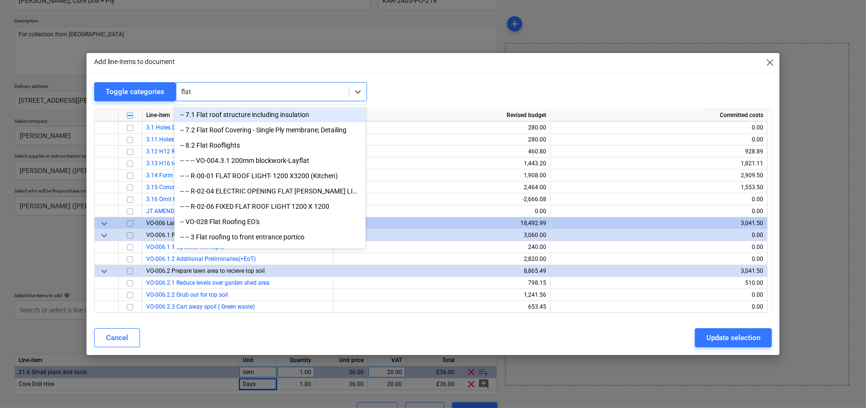
type input "flat"
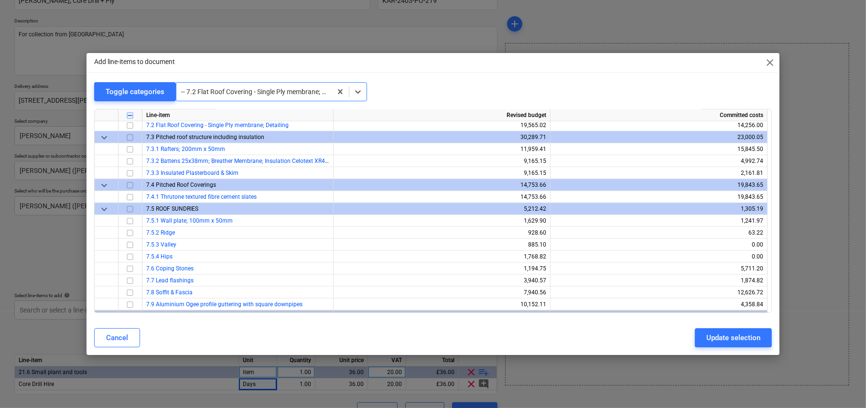
scroll to position [992, 0]
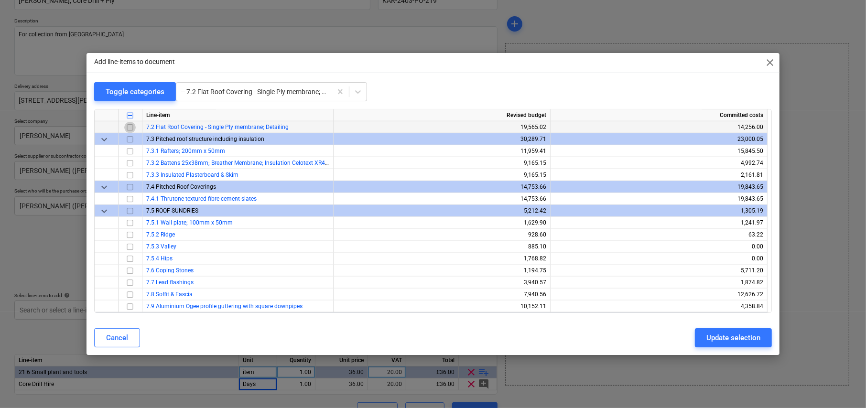
click at [127, 125] on input "checkbox" at bounding box center [129, 127] width 11 height 11
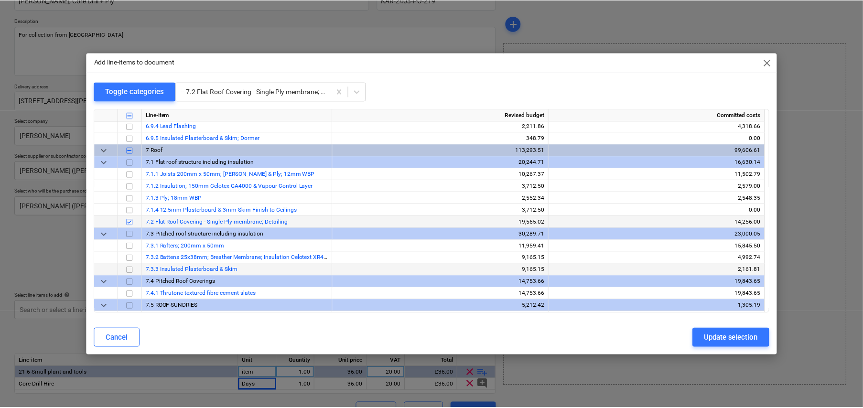
scroll to position [896, 0]
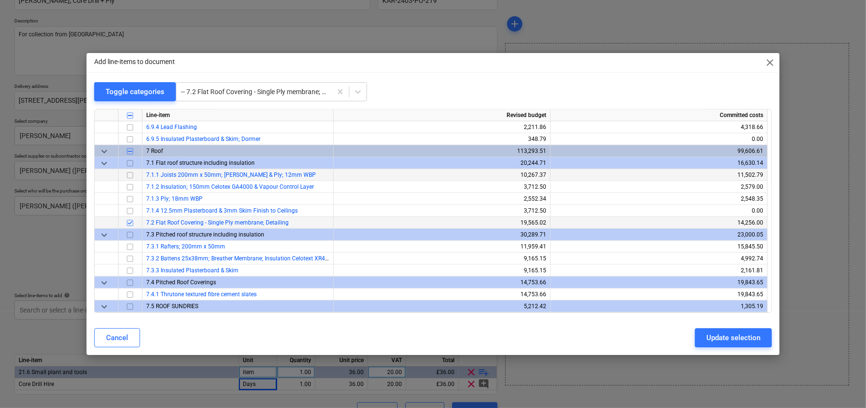
click at [131, 174] on input "checkbox" at bounding box center [129, 175] width 11 height 11
click at [129, 221] on input "checkbox" at bounding box center [129, 222] width 11 height 11
click at [742, 336] on div "Update selection" at bounding box center [733, 338] width 54 height 12
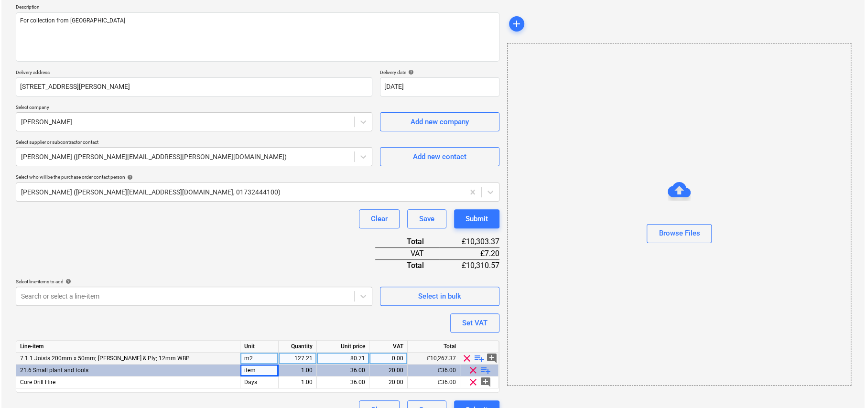
scroll to position [128, 0]
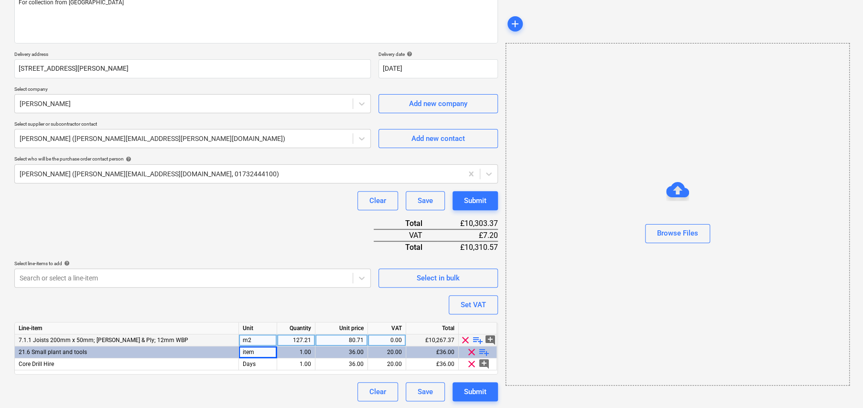
click at [476, 337] on span "playlist_add" at bounding box center [477, 340] width 11 height 11
type textarea "x"
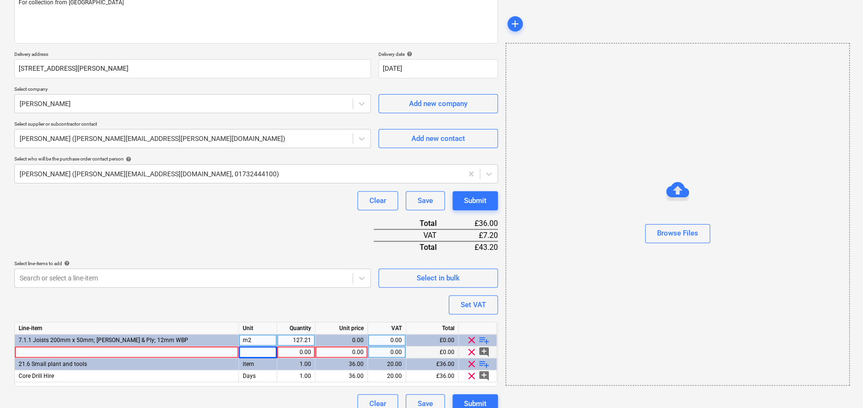
click at [198, 349] on div at bounding box center [127, 352] width 224 height 12
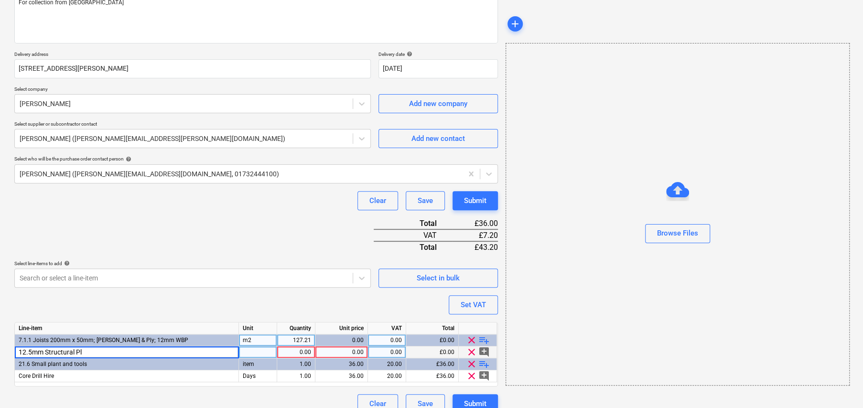
type input "12.5mm Structural Ply"
type textarea "x"
type input "20"
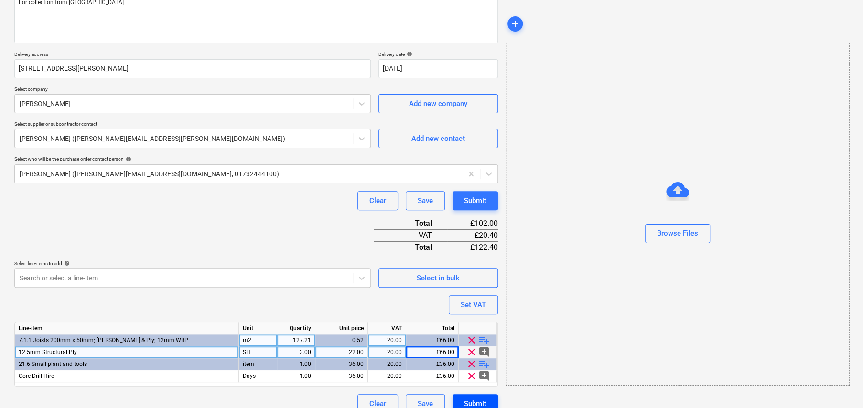
click at [477, 399] on div "Submit" at bounding box center [475, 404] width 22 height 12
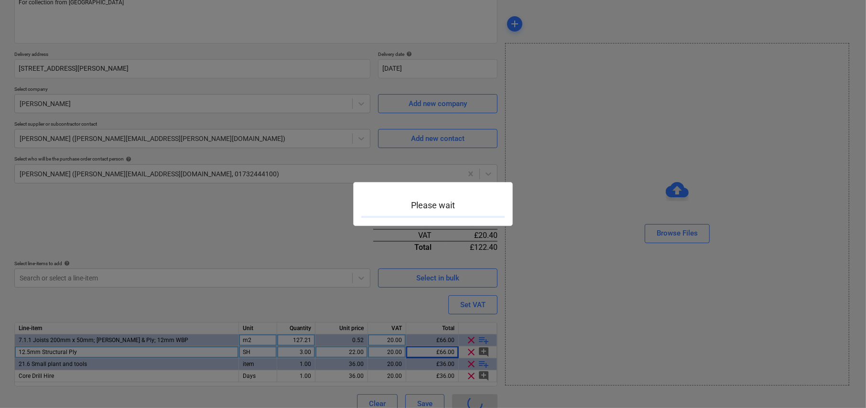
type textarea "x"
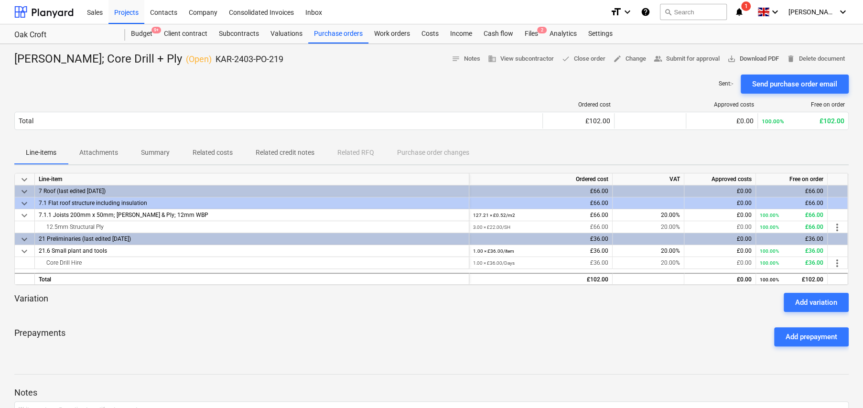
click at [754, 61] on span "save_alt Download PDF" at bounding box center [753, 59] width 52 height 11
